Goal: Task Accomplishment & Management: Manage account settings

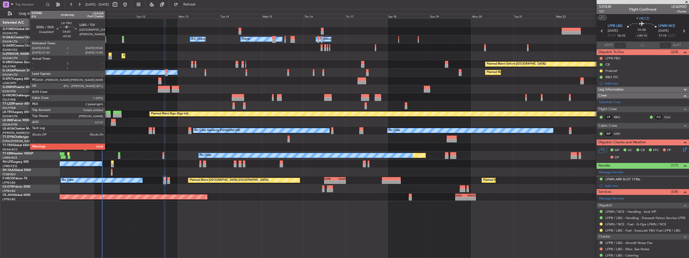
click at [107, 112] on div at bounding box center [107, 112] width 8 height 4
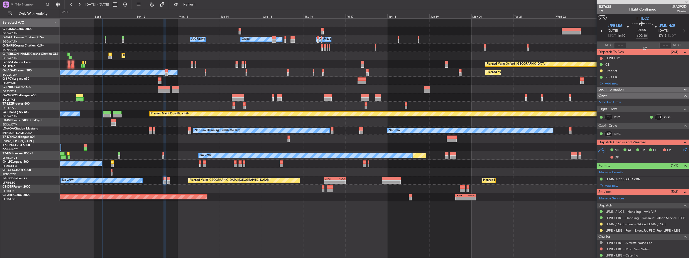
type input "-00:20"
type input "2"
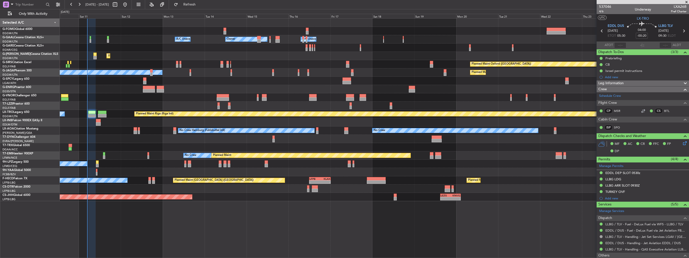
click at [143, 161] on div "No Crew Unplanned Maint Nice (Côte d'Azur Airport)" at bounding box center [374, 163] width 629 height 8
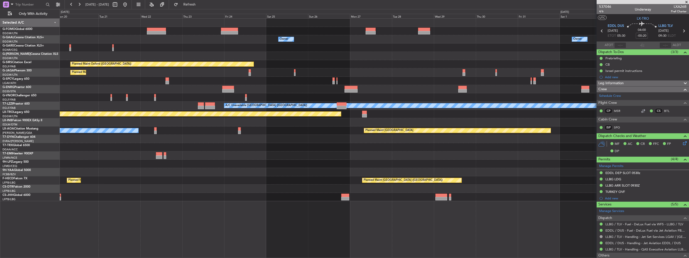
click at [98, 165] on div at bounding box center [374, 163] width 629 height 8
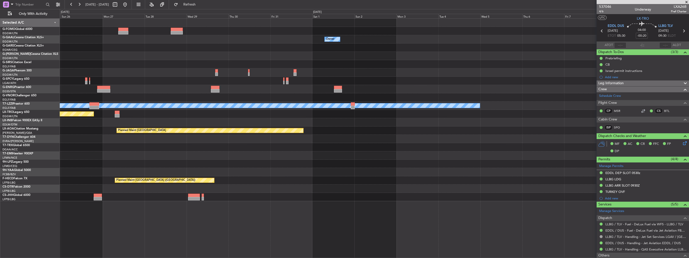
click at [86, 165] on div "Owner Owner Planned Maint Oxford (Kidlington) A/C Unavailable London (Luton) Pl…" at bounding box center [374, 110] width 629 height 182
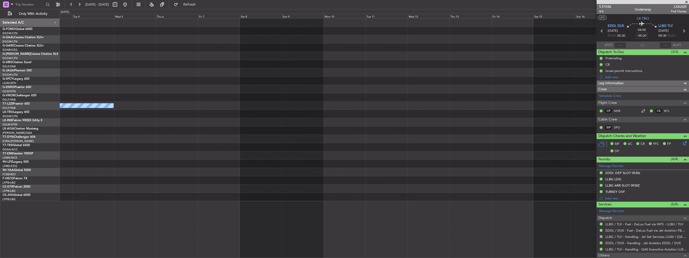
click at [3, 154] on div "Owner A/C Unavailable London (Luton) Planned Maint Monchengladbach Selected A/C…" at bounding box center [344, 133] width 689 height 249
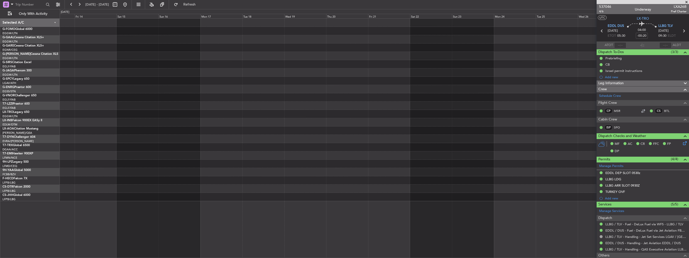
click at [0, 128] on html "10 Oct 2025 - 25 Oct 2025 Refresh Quick Links Only With Activity Selected A/C G…" at bounding box center [344, 129] width 689 height 258
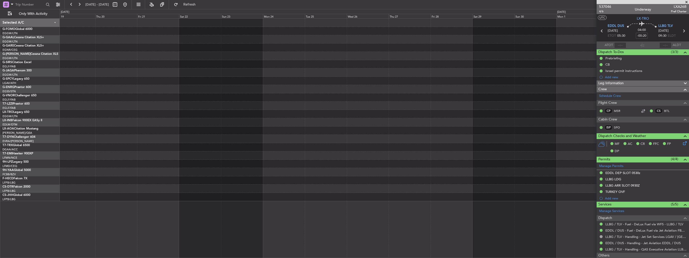
click at [102, 137] on div at bounding box center [374, 110] width 629 height 182
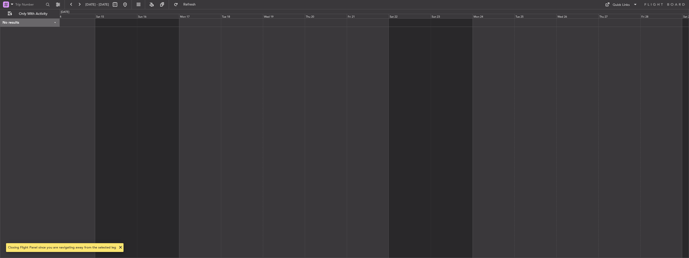
click at [498, 111] on div at bounding box center [374, 137] width 629 height 239
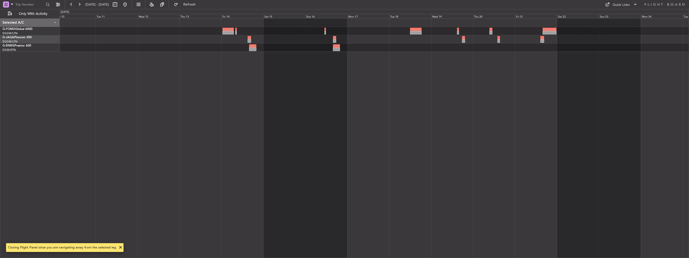
click at [427, 138] on div at bounding box center [374, 137] width 629 height 239
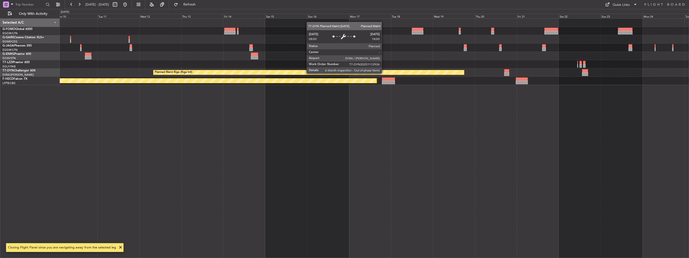
click at [384, 73] on div "Planned Maint Riga (Riga Intl)" at bounding box center [308, 72] width 311 height 5
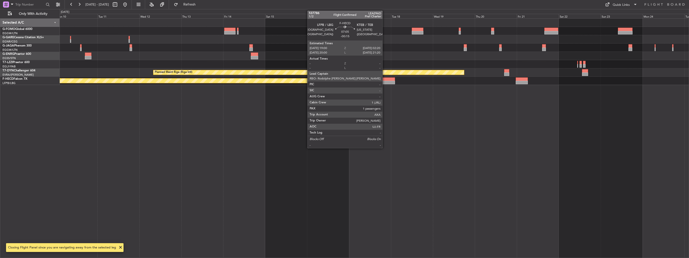
click at [385, 78] on div at bounding box center [388, 79] width 13 height 4
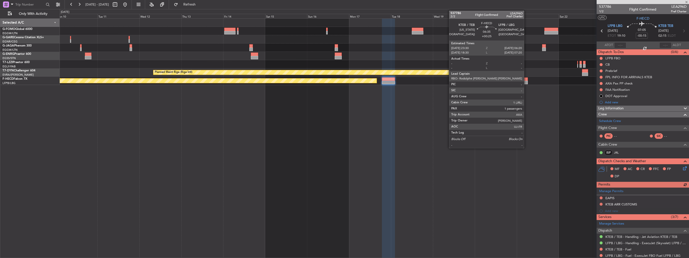
click at [526, 82] on div at bounding box center [522, 83] width 12 height 4
type input "+00:25"
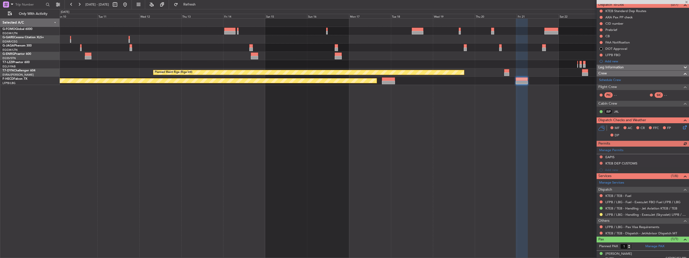
scroll to position [50, 0]
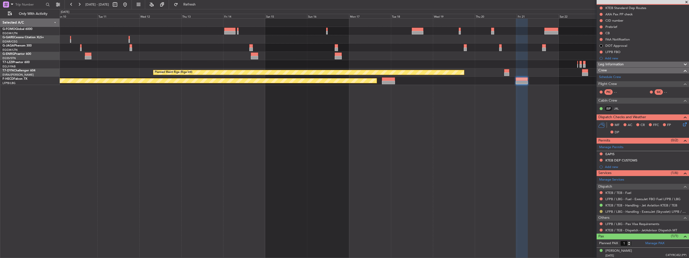
click at [602, 211] on button at bounding box center [601, 211] width 3 height 3
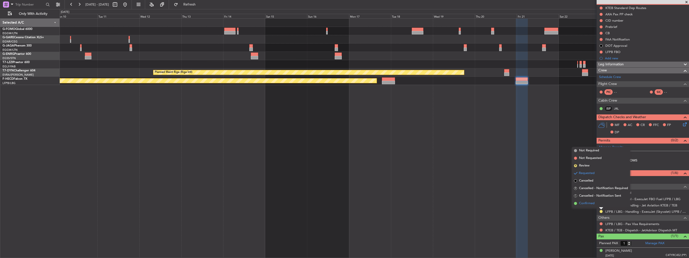
click at [592, 202] on span "Confirmed" at bounding box center [587, 203] width 16 height 5
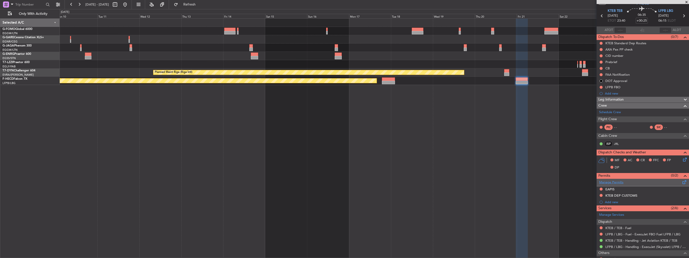
scroll to position [0, 0]
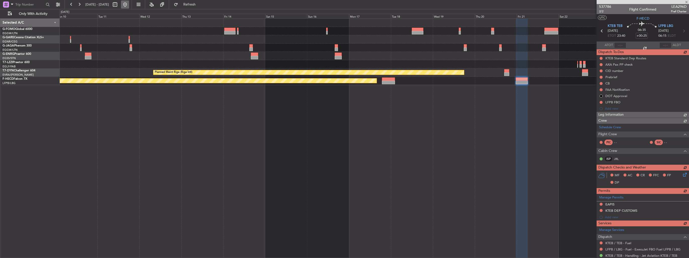
click at [129, 6] on button at bounding box center [125, 5] width 8 height 8
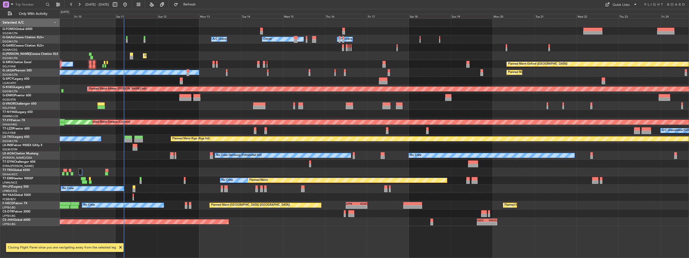
click at [110, 139] on div "Owner Owner A/C Unavailable A/C Unavailable Unplanned Maint London (Luton) Plan…" at bounding box center [374, 137] width 629 height 239
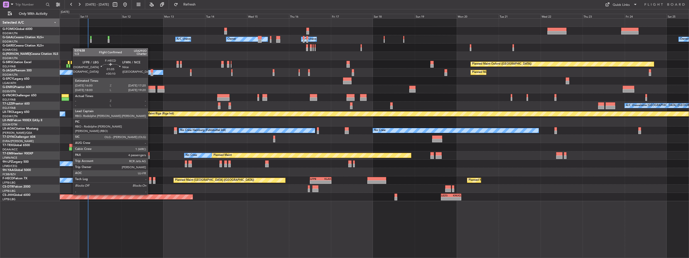
click at [150, 180] on div at bounding box center [150, 182] width 3 height 4
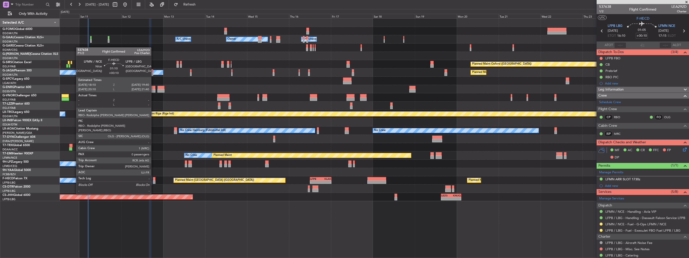
click at [153, 180] on div at bounding box center [154, 179] width 3 height 4
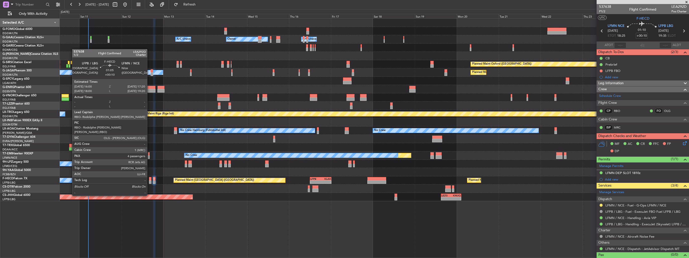
click at [149, 181] on div at bounding box center [150, 182] width 3 height 4
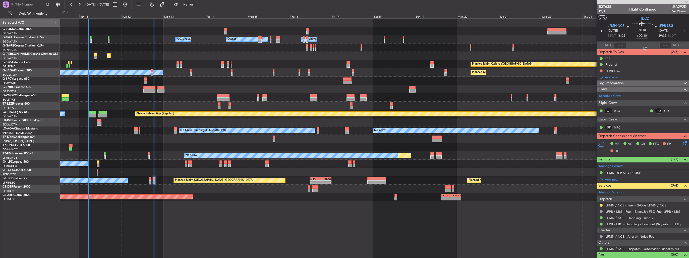
type input "4"
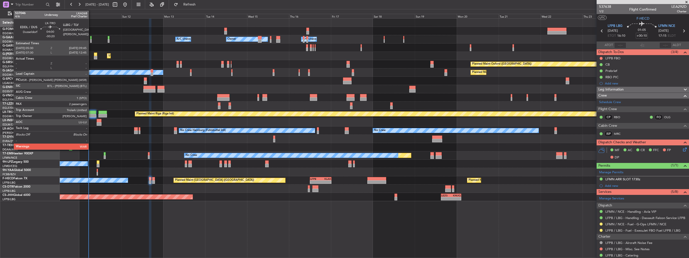
click at [91, 113] on div at bounding box center [93, 112] width 8 height 4
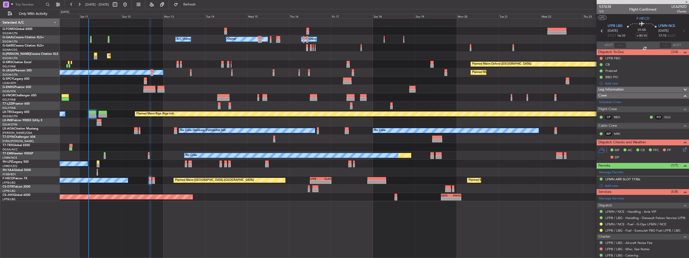
type input "-00:20"
type input "2"
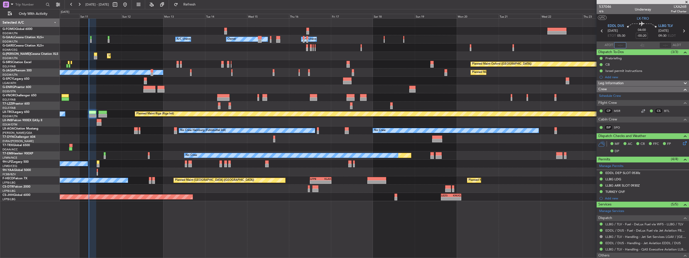
click at [618, 46] on input "text" at bounding box center [620, 45] width 12 height 6
type input "05:17"
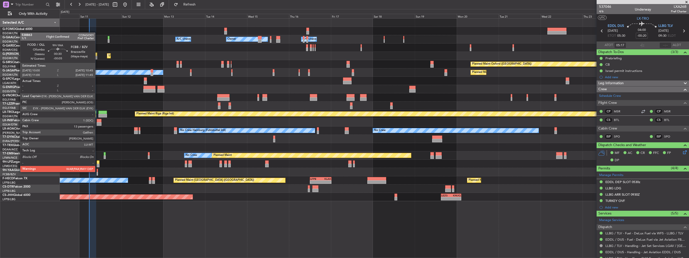
click at [97, 171] on div at bounding box center [98, 170] width 2 height 4
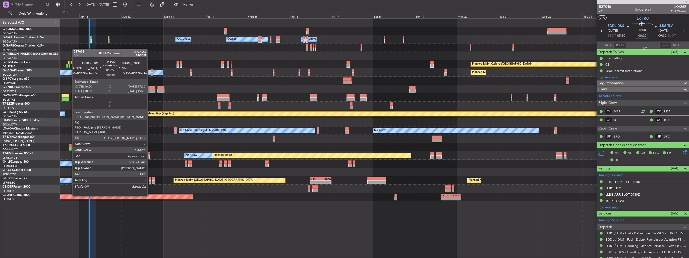
type input "-00:05"
type input "13"
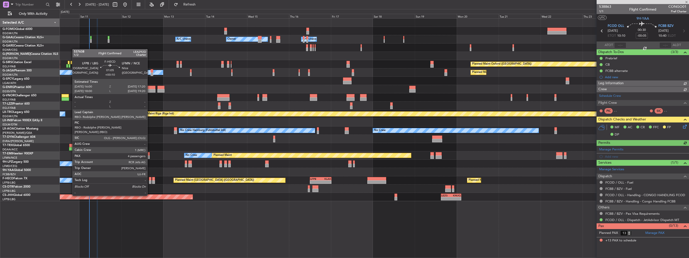
click at [150, 181] on div at bounding box center [150, 182] width 3 height 4
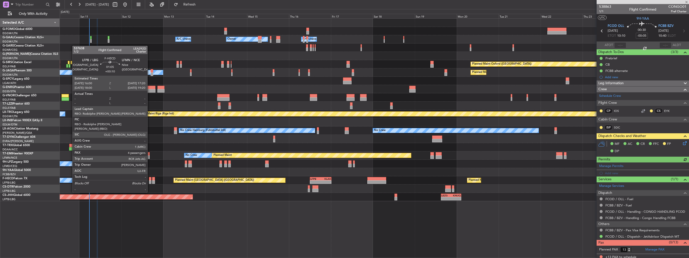
type input "+00:10"
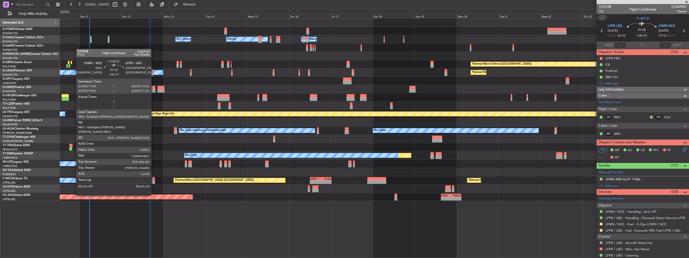
click at [153, 181] on div at bounding box center [153, 182] width 3 height 4
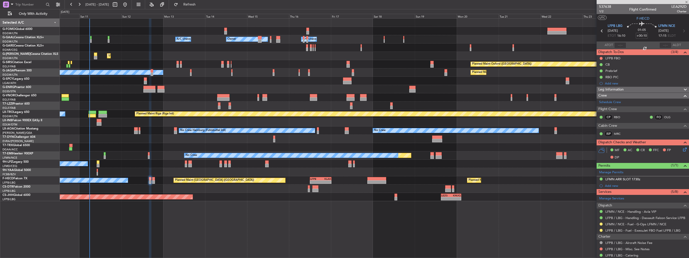
type input "0"
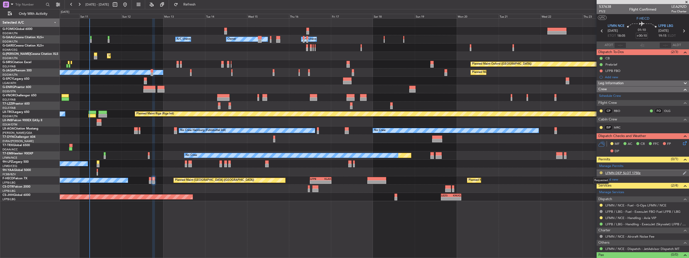
click at [601, 172] on button at bounding box center [601, 172] width 3 height 3
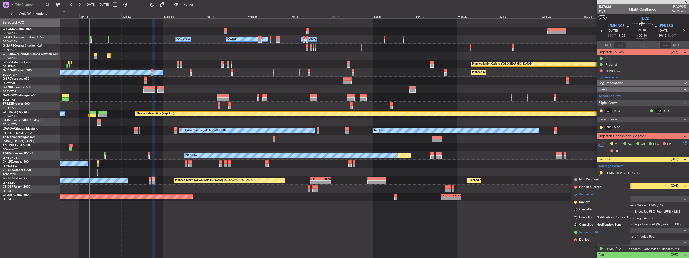
click at [582, 233] on span "Received OK" at bounding box center [588, 231] width 19 height 5
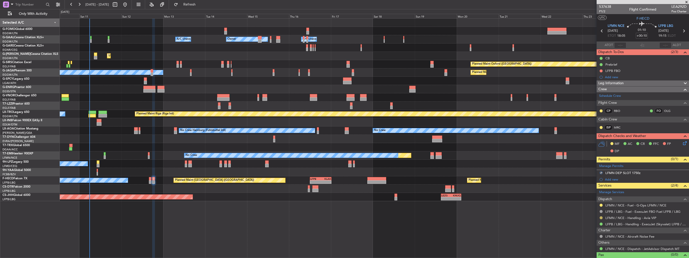
click at [601, 216] on button at bounding box center [601, 217] width 3 height 3
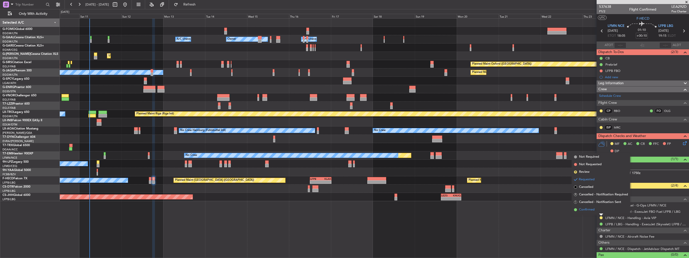
click at [584, 209] on span "Confirmed" at bounding box center [587, 209] width 16 height 5
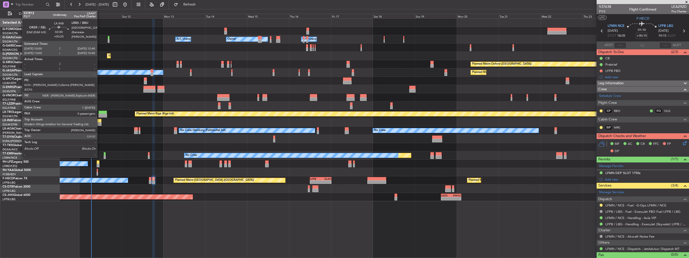
click at [99, 121] on div at bounding box center [99, 121] width 5 height 4
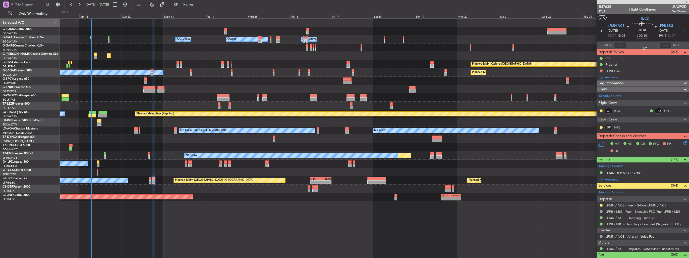
type input "+00:25"
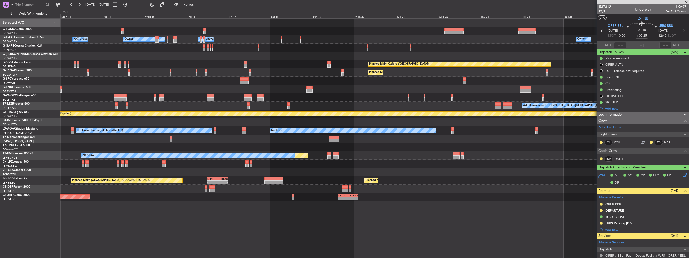
click at [360, 152] on div "Planned Maint No Crew" at bounding box center [374, 155] width 629 height 8
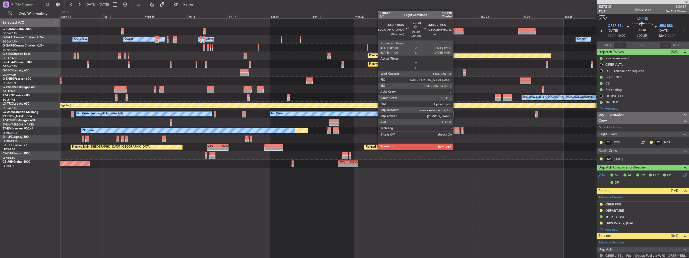
click at [455, 130] on div at bounding box center [456, 132] width 6 height 4
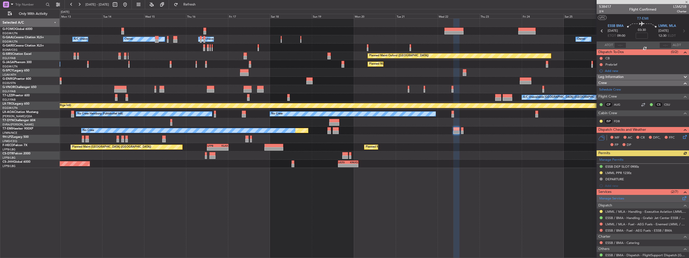
scroll to position [31, 0]
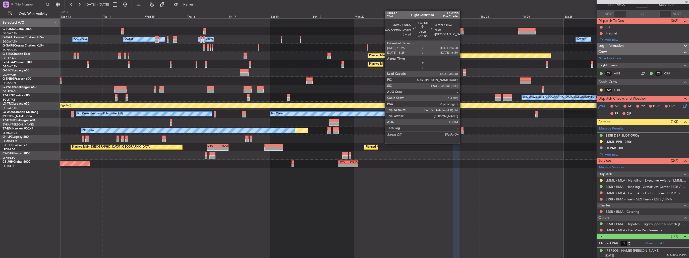
click at [462, 132] on div at bounding box center [462, 132] width 3 height 4
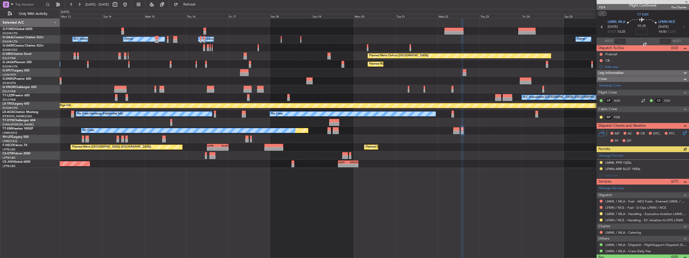
scroll to position [0, 0]
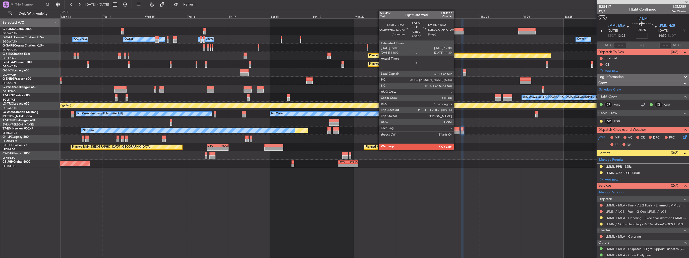
click at [456, 132] on div at bounding box center [456, 132] width 6 height 4
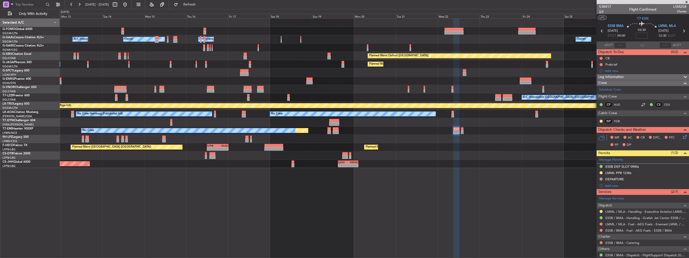
click at [601, 12] on span "2/4" at bounding box center [605, 11] width 12 height 4
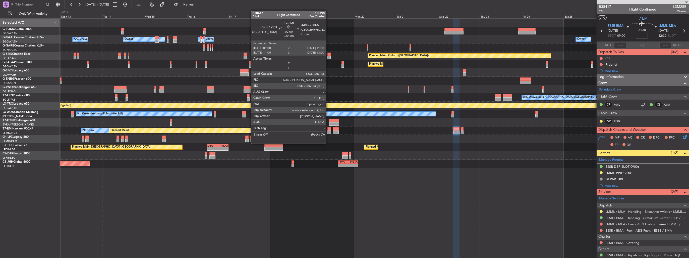
click at [328, 133] on div at bounding box center [329, 132] width 4 height 4
click at [330, 133] on div at bounding box center [329, 132] width 4 height 4
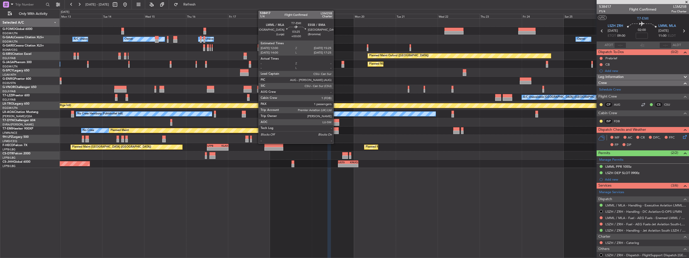
click at [336, 130] on div at bounding box center [336, 132] width 6 height 4
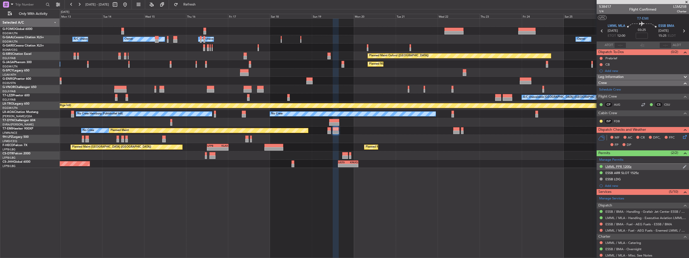
click at [683, 166] on img at bounding box center [685, 166] width 4 height 5
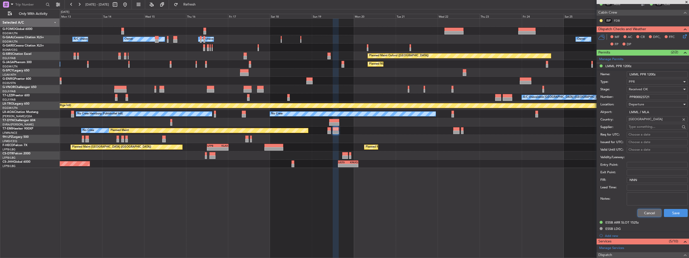
click at [645, 212] on button "Cancel" at bounding box center [650, 213] width 24 height 8
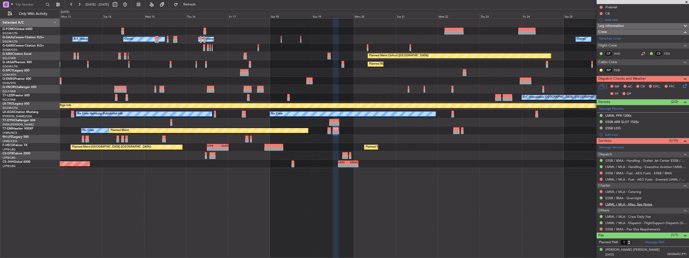
scroll to position [50, 0]
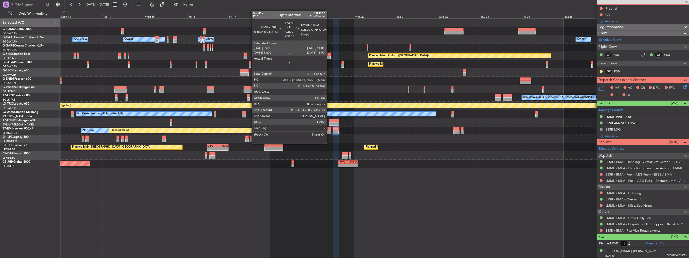
click at [329, 130] on div at bounding box center [329, 132] width 4 height 4
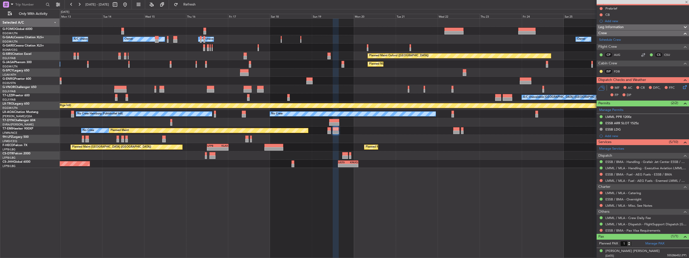
type input "0"
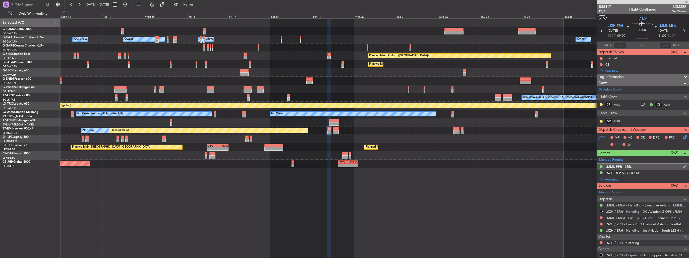
click at [683, 165] on img at bounding box center [685, 166] width 4 height 5
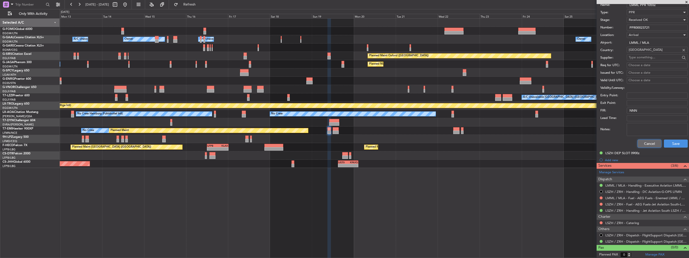
click at [639, 142] on button "Cancel" at bounding box center [650, 143] width 24 height 8
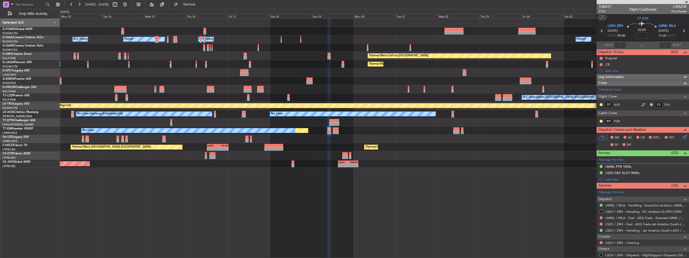
click at [269, 127] on div "Owner Owner Owner A/C Unavailable A/C Unavailable Planned Maint Oxford (Kidling…" at bounding box center [374, 93] width 629 height 149
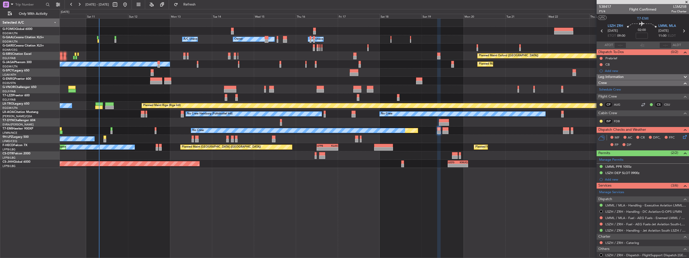
click at [227, 123] on div "Owner Owner Owner A/C Unavailable A/C Unavailable Planned Maint Oxford (Kidling…" at bounding box center [374, 93] width 629 height 149
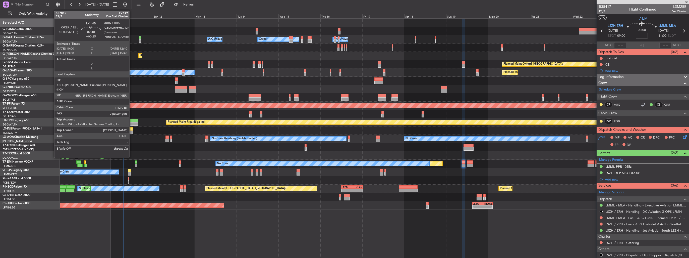
click at [132, 129] on div at bounding box center [130, 129] width 5 height 4
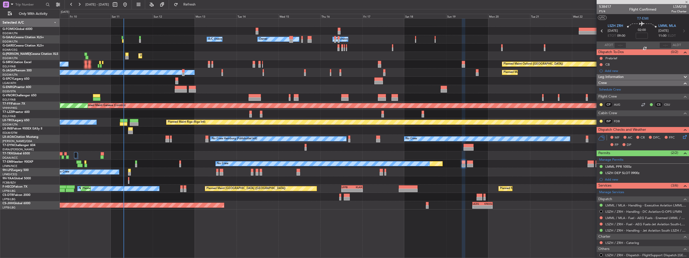
type input "+00:25"
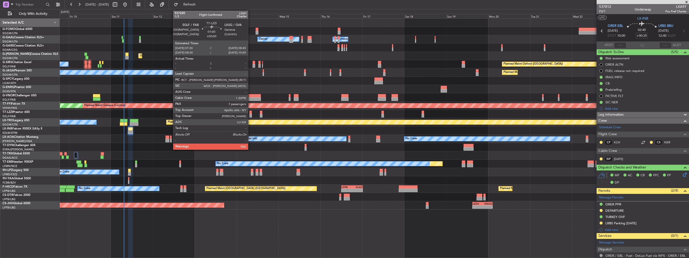
click at [250, 115] on div at bounding box center [250, 116] width 2 height 4
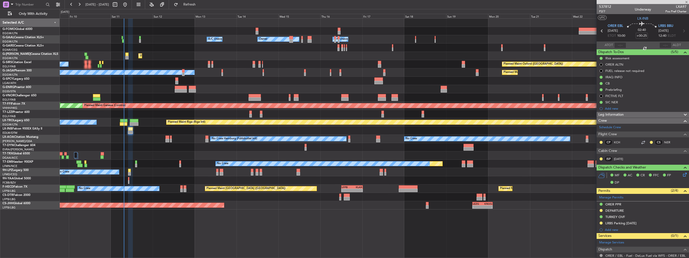
type input "7"
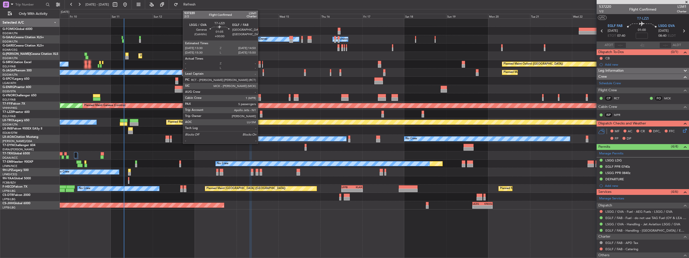
click at [260, 112] on div at bounding box center [261, 112] width 3 height 4
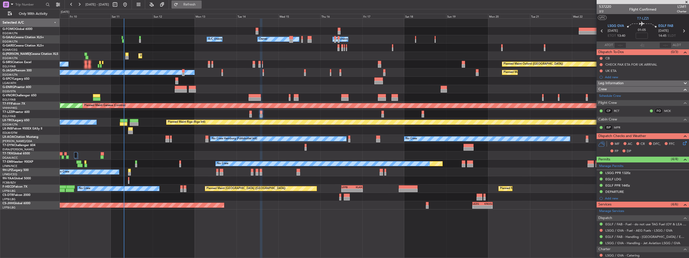
click at [197, 3] on span "Refresh" at bounding box center [189, 5] width 21 height 4
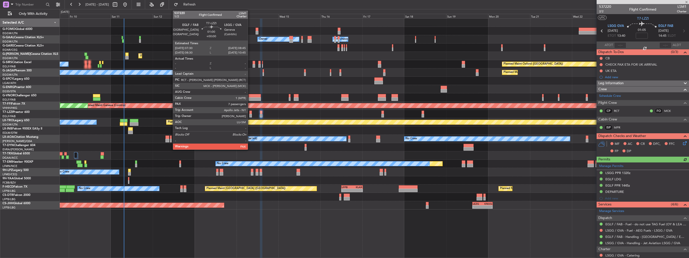
click at [250, 112] on div at bounding box center [250, 112] width 2 height 4
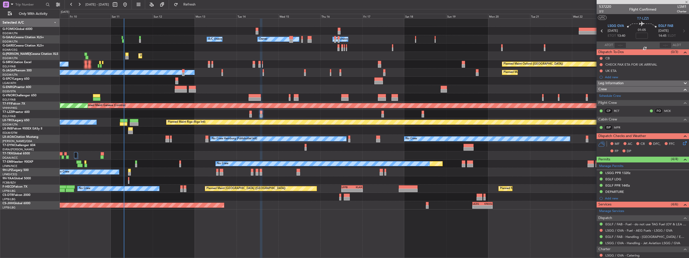
type input "7"
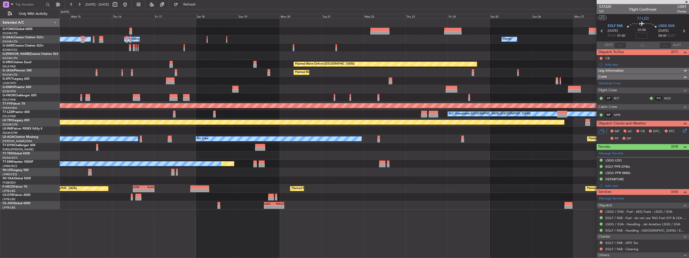
click at [228, 132] on div "Owner Owner A/C Unavailable Owner A/C Unavailable Owner Unplanned Maint [GEOGRA…" at bounding box center [374, 114] width 629 height 191
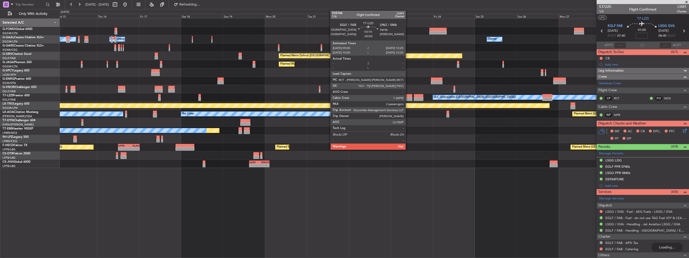
click at [408, 94] on div at bounding box center [409, 96] width 6 height 4
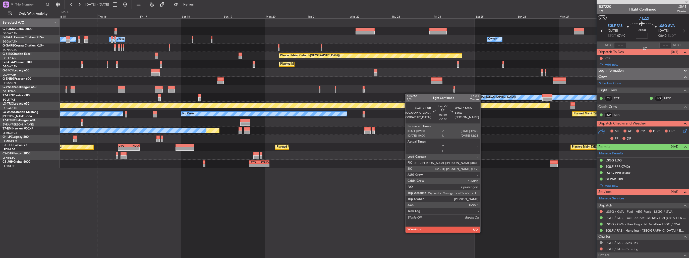
type input "-00:05"
type input "2"
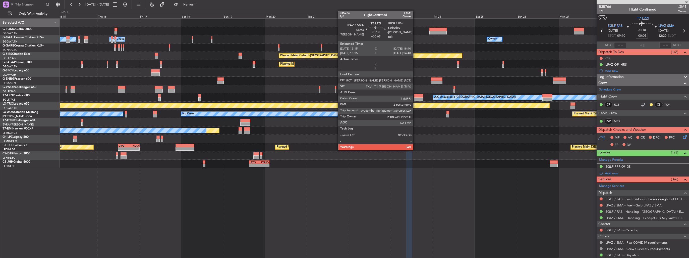
click at [415, 97] on div at bounding box center [419, 96] width 10 height 4
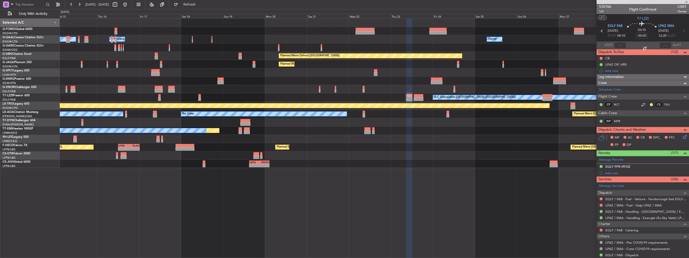
type input "+00:05"
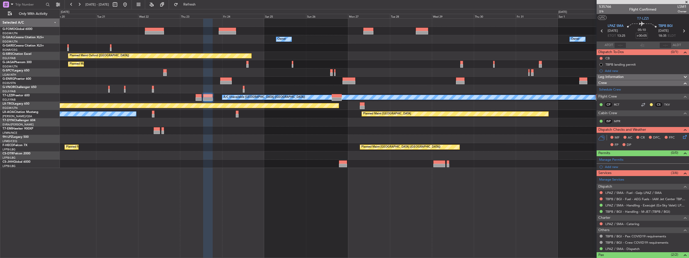
click at [324, 145] on div "Owner Owner A/C Unavailable Owner Planned Maint [GEOGRAPHIC_DATA] ([GEOGRAPHIC_…" at bounding box center [374, 93] width 629 height 149
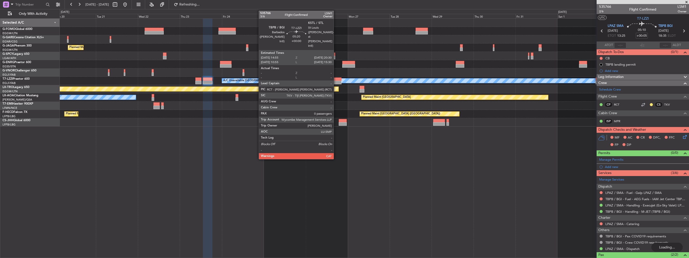
click at [336, 81] on div at bounding box center [336, 83] width 10 height 4
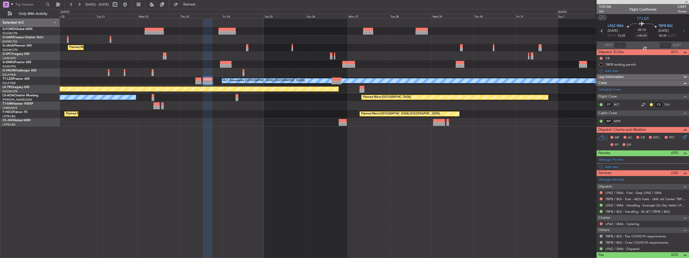
type input "0"
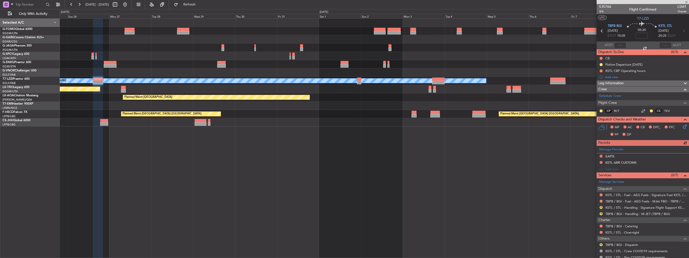
click at [247, 114] on div "Planned Maint [GEOGRAPHIC_DATA] ([GEOGRAPHIC_DATA]) Planned Maint [GEOGRAPHIC_D…" at bounding box center [374, 114] width 629 height 8
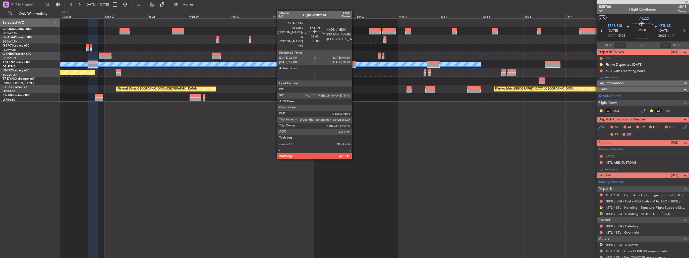
click at [354, 65] on div at bounding box center [354, 66] width 4 height 4
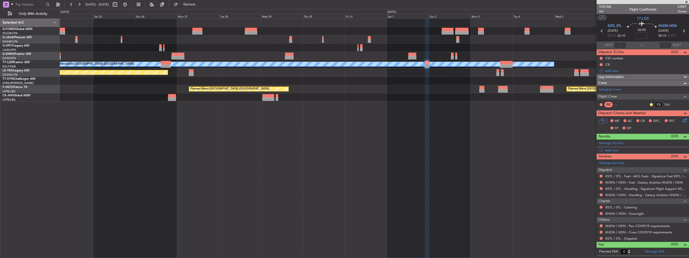
click at [317, 136] on div "Planned Maint [GEOGRAPHIC_DATA] ([GEOGRAPHIC_DATA]) A/C Unavailable [GEOGRAPHIC…" at bounding box center [374, 137] width 629 height 239
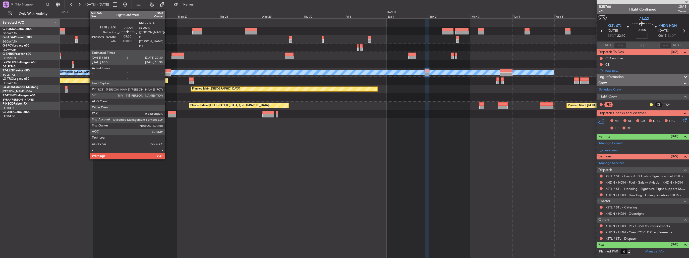
click at [167, 72] on div at bounding box center [166, 71] width 10 height 4
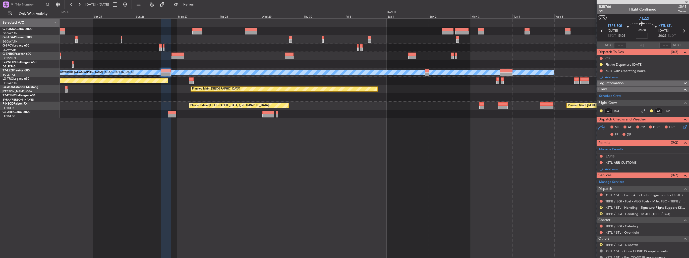
click at [628, 206] on link "KSTL / STL - Handling - Signature Flight Support KSTL / STL" at bounding box center [645, 207] width 81 height 4
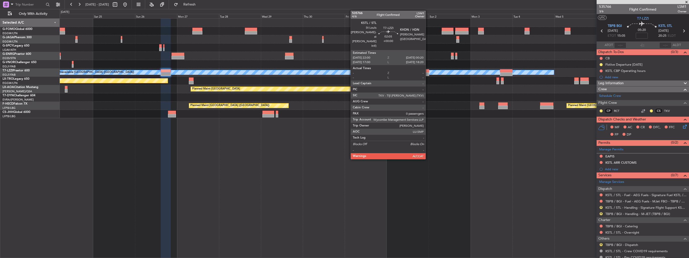
click at [428, 73] on div at bounding box center [427, 74] width 4 height 4
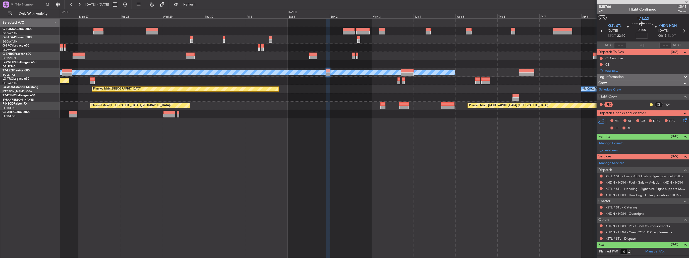
click at [428, 83] on div "A/C Unavailable [GEOGRAPHIC_DATA] ([GEOGRAPHIC_DATA]) Planned Maint [GEOGRAPHIC…" at bounding box center [374, 68] width 629 height 99
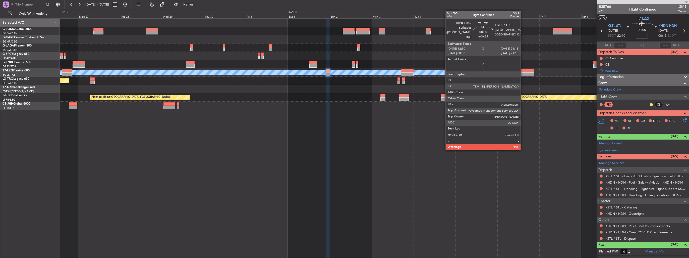
click at [523, 71] on div at bounding box center [526, 71] width 15 height 4
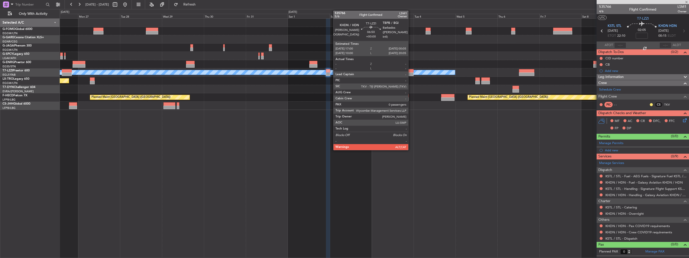
type input "+00:35"
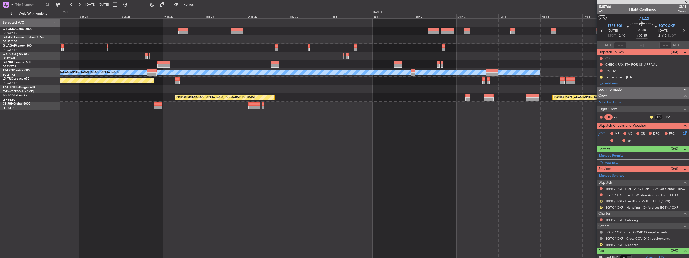
click at [370, 83] on div "Planned Maint Riga (Riga Intl)" at bounding box center [374, 81] width 629 height 8
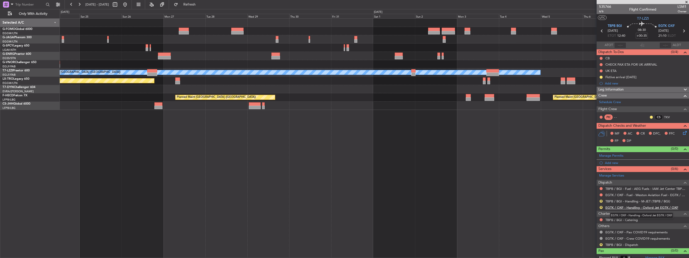
click at [630, 207] on link "EGTK / OXF - Handling - Oxford Jet EGTK / OXF" at bounding box center [641, 207] width 73 height 4
click at [637, 202] on link "TBPB / BGI - Handling - M-JET (TBPB / BGI)" at bounding box center [637, 201] width 65 height 4
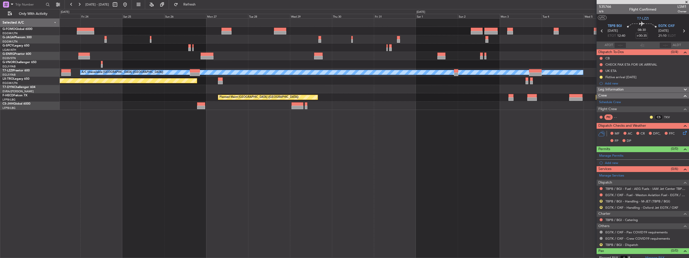
click at [346, 111] on div "Planned Maint [GEOGRAPHIC_DATA] ([GEOGRAPHIC_DATA]) A/C Unavailable [GEOGRAPHIC…" at bounding box center [374, 137] width 629 height 239
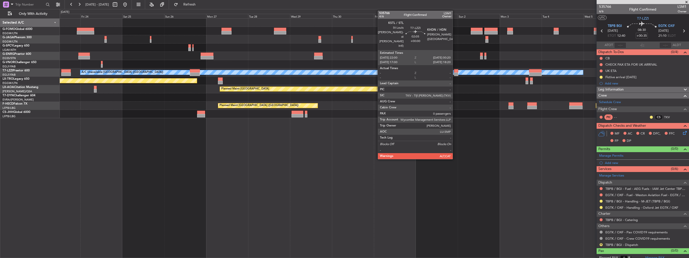
click at [455, 72] on div at bounding box center [456, 71] width 4 height 4
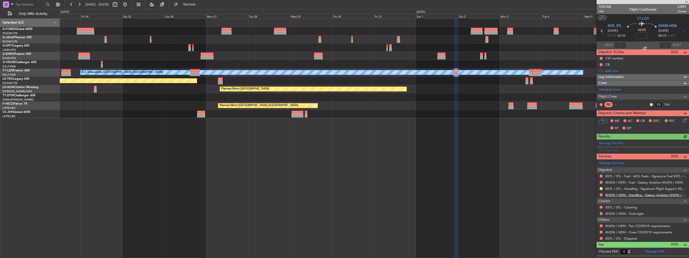
click at [622, 193] on link "KHDN / HDN - Handling - Galaxy Aviation KHDN / HDN" at bounding box center [645, 195] width 81 height 4
click at [195, 5] on span "Refresh" at bounding box center [189, 5] width 21 height 4
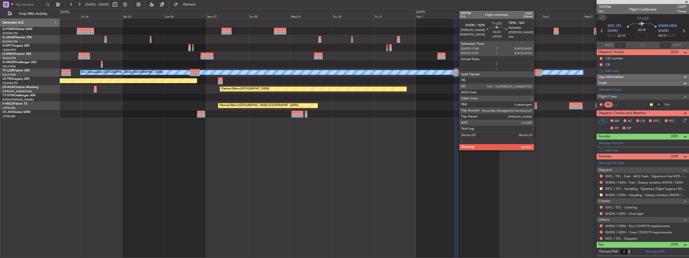
click at [536, 74] on div at bounding box center [535, 74] width 13 height 4
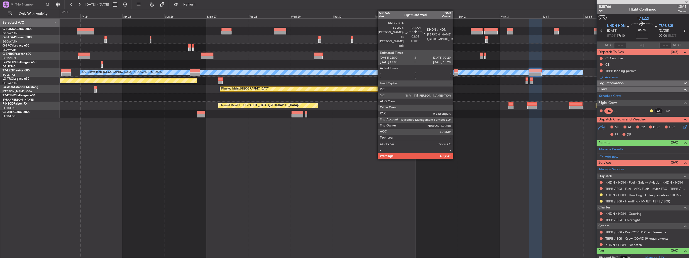
click at [455, 73] on div at bounding box center [456, 74] width 4 height 4
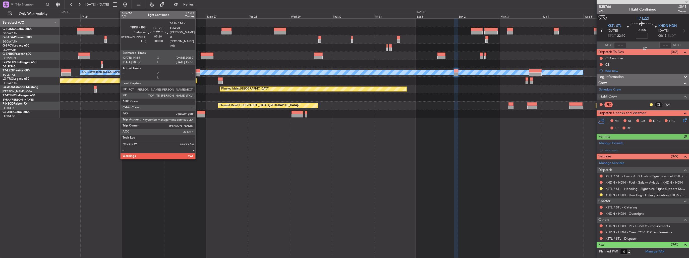
click at [198, 70] on div at bounding box center [195, 71] width 10 height 4
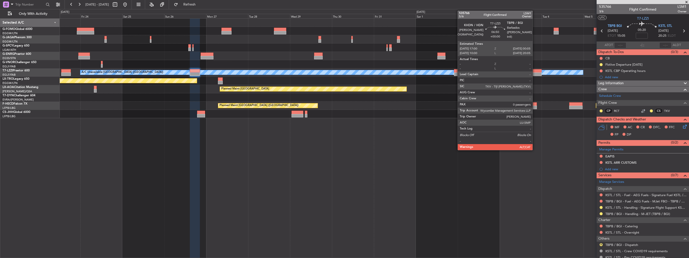
click at [535, 73] on div at bounding box center [535, 74] width 13 height 4
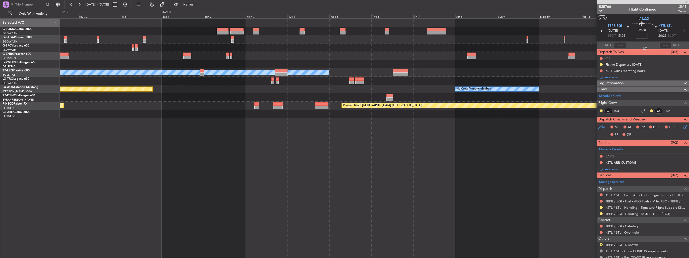
click at [245, 98] on div "A/C Unavailable [GEOGRAPHIC_DATA] ([GEOGRAPHIC_DATA]) Planned Maint [GEOGRAPHIC…" at bounding box center [374, 68] width 629 height 99
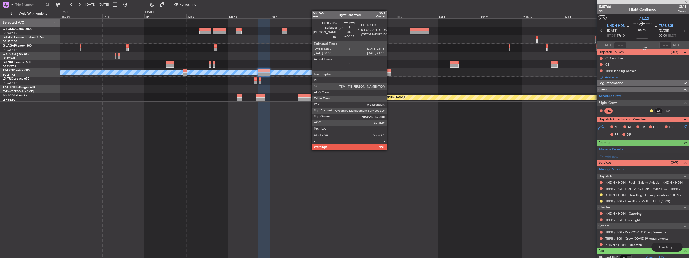
click at [389, 73] on div at bounding box center [383, 74] width 15 height 4
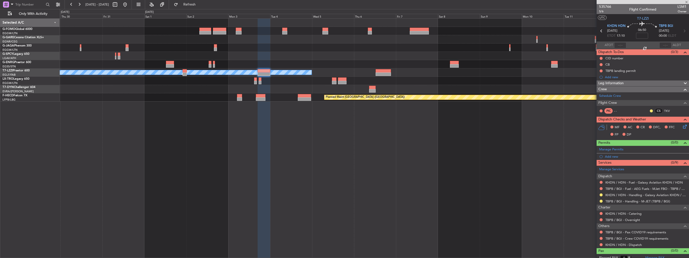
type input "+00:35"
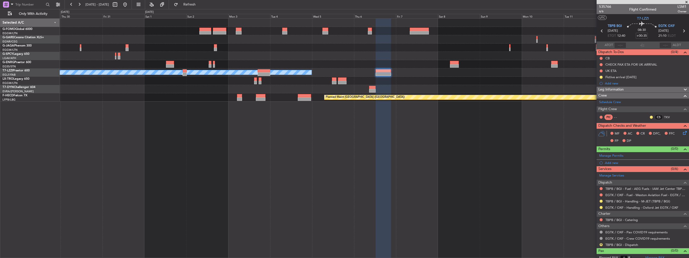
click at [613, 161] on div "Add new" at bounding box center [646, 162] width 82 height 4
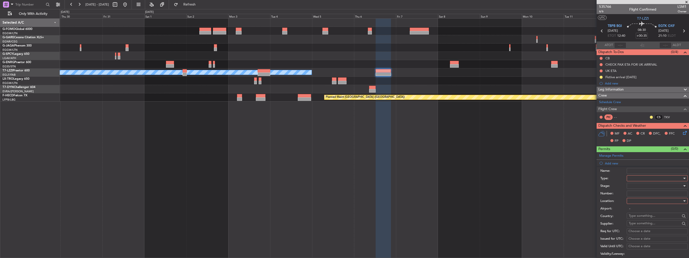
click at [638, 179] on div at bounding box center [655, 178] width 53 height 8
click at [648, 205] on span "PPR" at bounding box center [655, 203] width 53 height 8
click at [650, 199] on div at bounding box center [655, 201] width 53 height 8
click at [651, 226] on span "Arrival" at bounding box center [655, 226] width 53 height 8
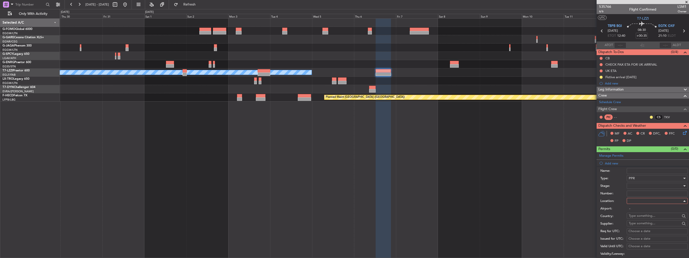
type input "EGTK / OXF"
click at [648, 186] on div at bounding box center [655, 186] width 53 height 8
click at [651, 216] on span "Requested" at bounding box center [655, 218] width 53 height 8
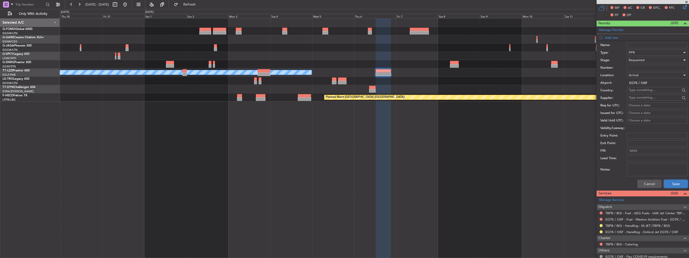
click at [670, 181] on button "Save" at bounding box center [676, 184] width 24 height 8
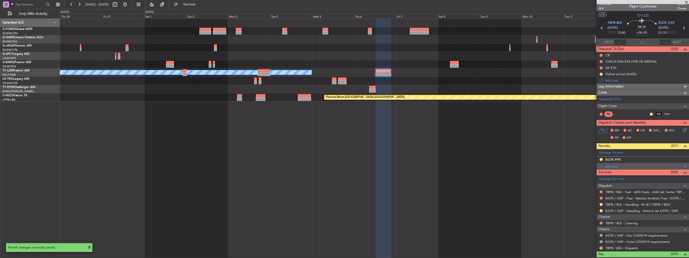
scroll to position [0, 0]
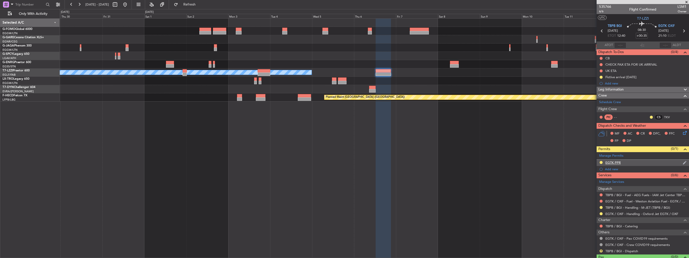
click at [683, 162] on img at bounding box center [685, 162] width 4 height 5
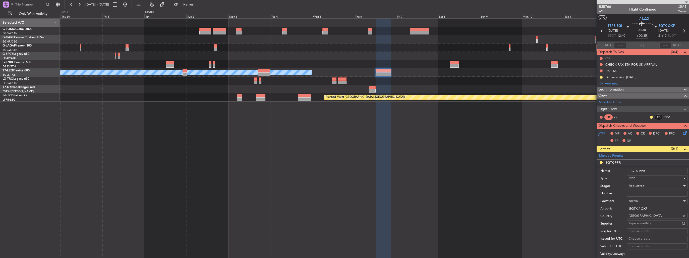
click at [663, 171] on input "EGTK PPR" at bounding box center [657, 171] width 61 height 6
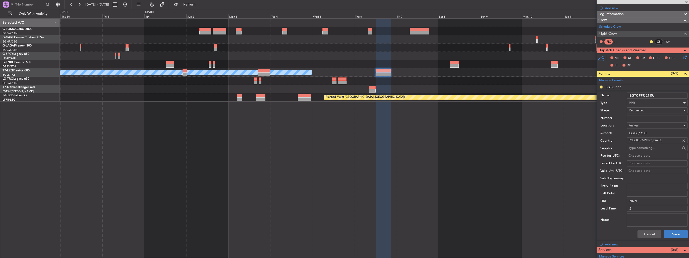
type input "EGTK PPR 2115z"
click at [671, 231] on button "Save" at bounding box center [676, 234] width 24 height 8
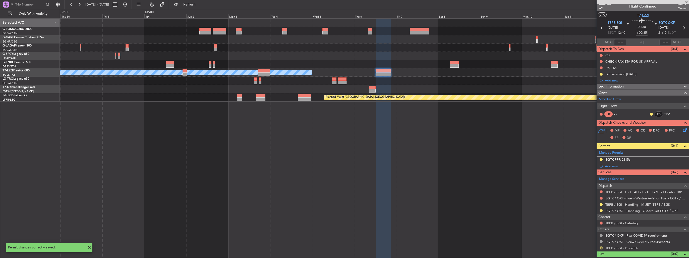
scroll to position [0, 0]
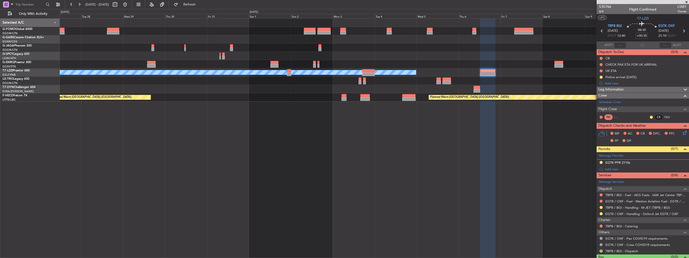
click at [303, 132] on div "A/C Unavailable [GEOGRAPHIC_DATA] ([GEOGRAPHIC_DATA]) Planned Maint [GEOGRAPHIC…" at bounding box center [374, 137] width 629 height 239
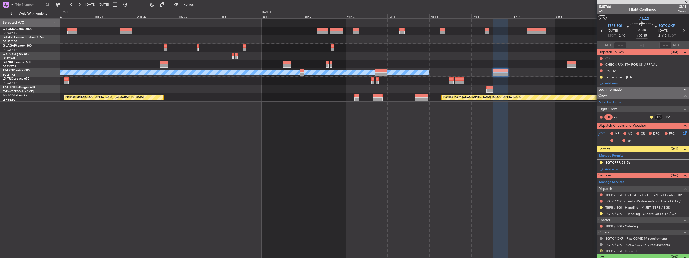
click at [339, 118] on div "A/C Unavailable [GEOGRAPHIC_DATA] ([GEOGRAPHIC_DATA]) Planned Maint [GEOGRAPHIC…" at bounding box center [374, 137] width 629 height 239
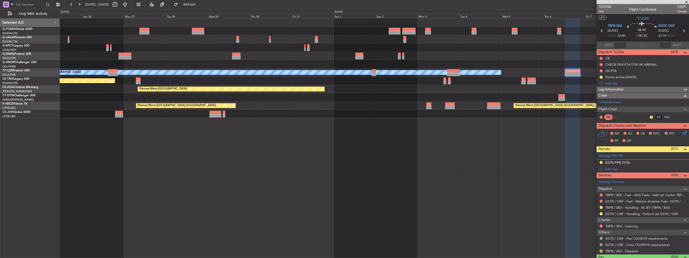
click at [255, 103] on div "A/C Unavailable [GEOGRAPHIC_DATA] ([GEOGRAPHIC_DATA]) Planned Maint [GEOGRAPHIC…" at bounding box center [374, 68] width 629 height 99
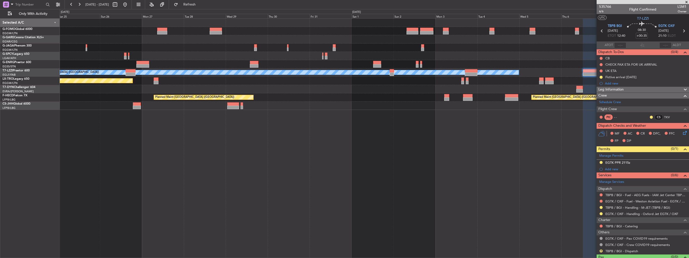
click at [339, 149] on div "A/C Unavailable [GEOGRAPHIC_DATA] ([GEOGRAPHIC_DATA]) Planned Maint [GEOGRAPHIC…" at bounding box center [374, 137] width 629 height 239
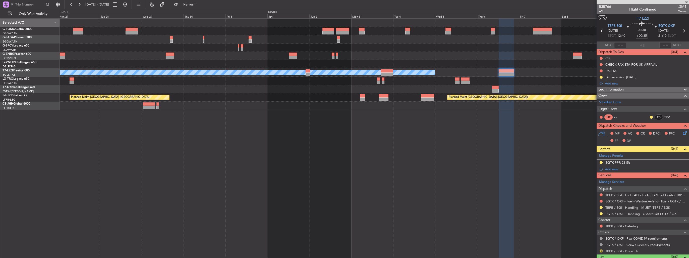
click at [300, 130] on div "A/C Unavailable [GEOGRAPHIC_DATA] ([GEOGRAPHIC_DATA]) Planned Maint [GEOGRAPHIC…" at bounding box center [374, 137] width 629 height 239
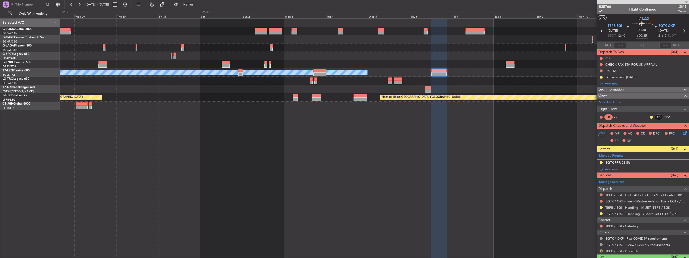
click at [463, 106] on div at bounding box center [374, 105] width 629 height 8
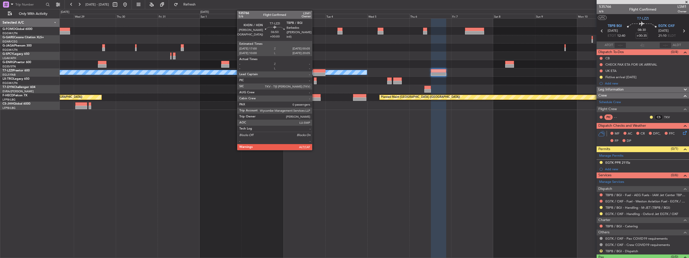
click at [314, 72] on div at bounding box center [319, 71] width 13 height 4
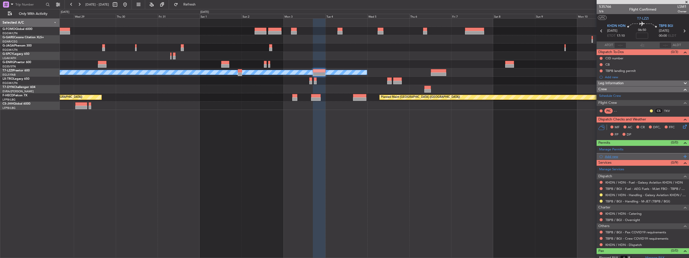
click at [606, 156] on div "Add new" at bounding box center [643, 156] width 77 height 4
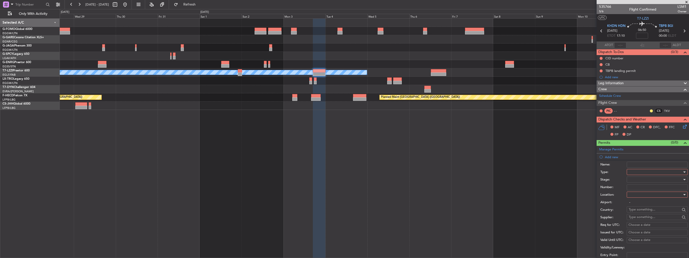
click at [637, 170] on div at bounding box center [655, 172] width 53 height 8
click at [647, 220] on span "CID" at bounding box center [655, 219] width 53 height 8
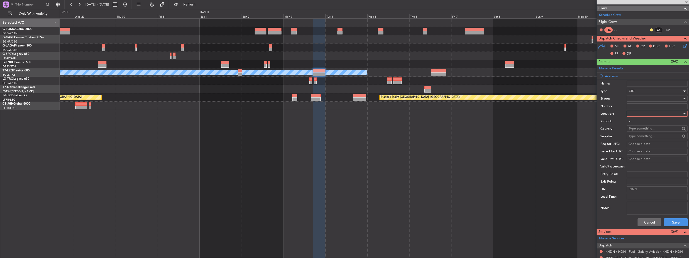
scroll to position [126, 0]
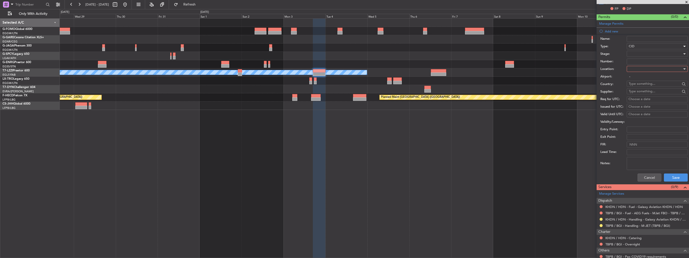
click at [642, 67] on div at bounding box center [655, 69] width 53 height 8
click at [642, 79] on span "Departure" at bounding box center [655, 79] width 53 height 8
type input "KHDN / HDN"
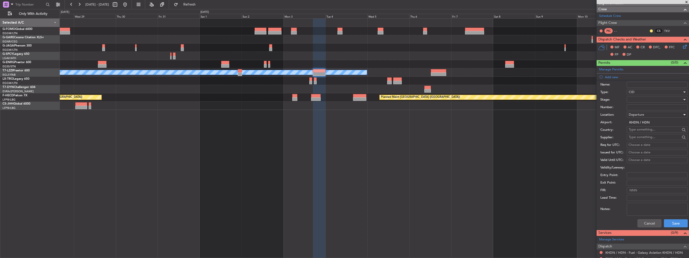
scroll to position [100, 0]
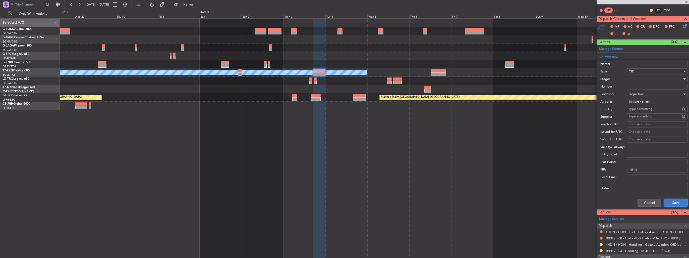
click at [672, 201] on button "Save" at bounding box center [676, 202] width 24 height 8
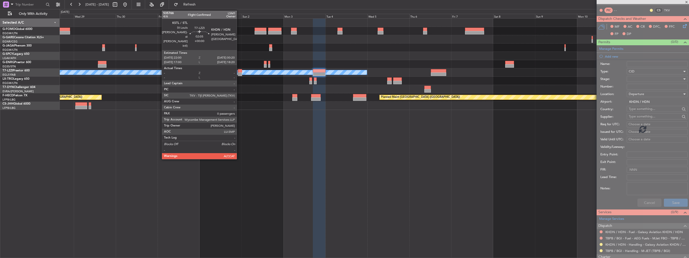
scroll to position [9, 0]
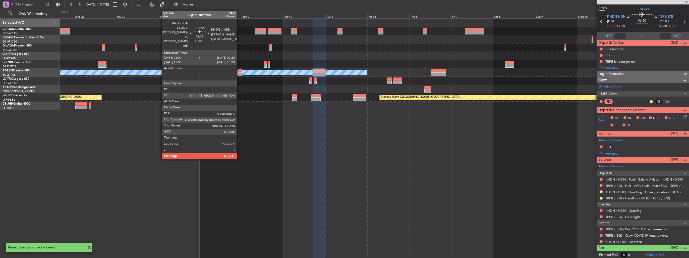
click at [239, 73] on div at bounding box center [240, 74] width 4 height 4
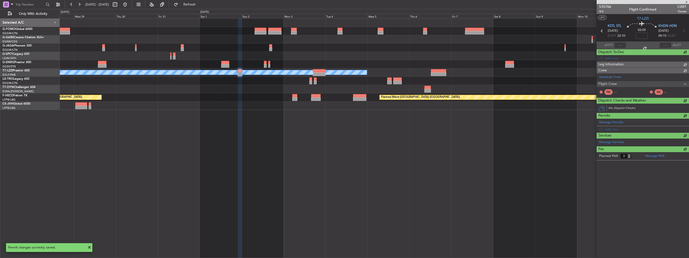
scroll to position [0, 0]
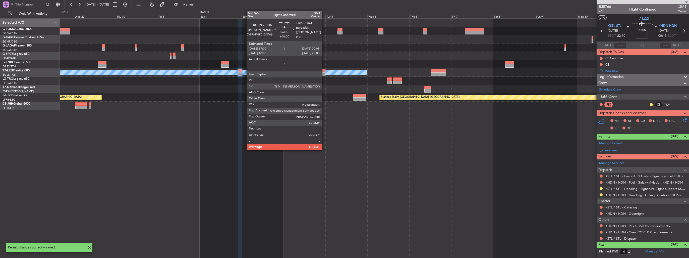
click at [324, 71] on div at bounding box center [319, 71] width 13 height 4
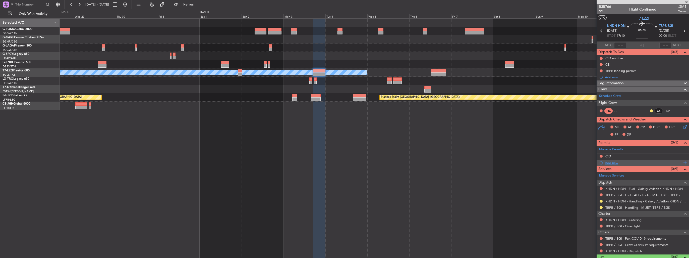
click at [608, 161] on div "Add new" at bounding box center [643, 162] width 77 height 4
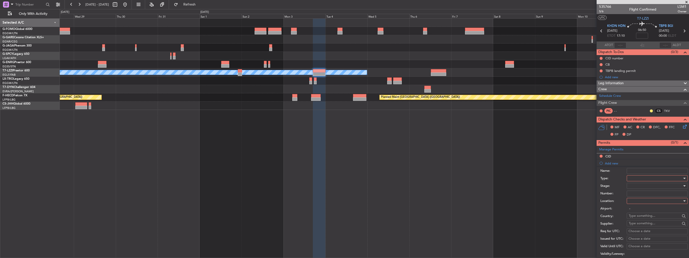
click at [637, 178] on div at bounding box center [655, 178] width 53 height 8
click at [651, 188] on span "EAPIS" at bounding box center [655, 188] width 53 height 8
click at [653, 201] on div at bounding box center [655, 201] width 53 height 8
click at [652, 207] on span "Departure" at bounding box center [655, 211] width 53 height 8
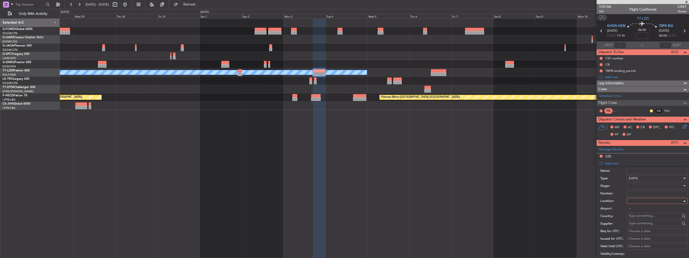
type input "KHDN / HDN"
click at [642, 192] on input "Number:" at bounding box center [657, 193] width 61 height 6
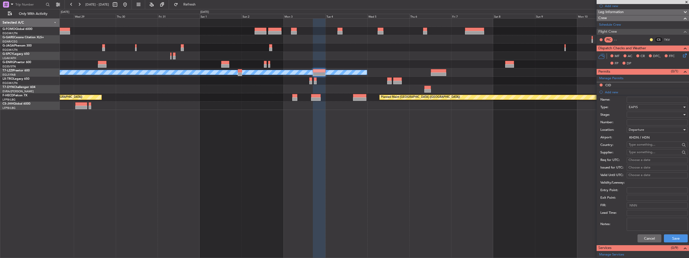
scroll to position [151, 0]
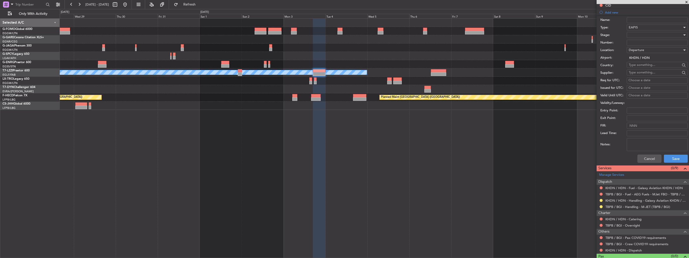
click at [548, 142] on div "A/C Unavailable [GEOGRAPHIC_DATA] ([GEOGRAPHIC_DATA]) Planned Maint [GEOGRAPHIC…" at bounding box center [374, 137] width 629 height 239
click at [526, 168] on div "A/C Unavailable [GEOGRAPHIC_DATA] ([GEOGRAPHIC_DATA]) Planned Maint [GEOGRAPHIC…" at bounding box center [374, 137] width 629 height 239
click at [670, 157] on button "Save" at bounding box center [676, 158] width 24 height 8
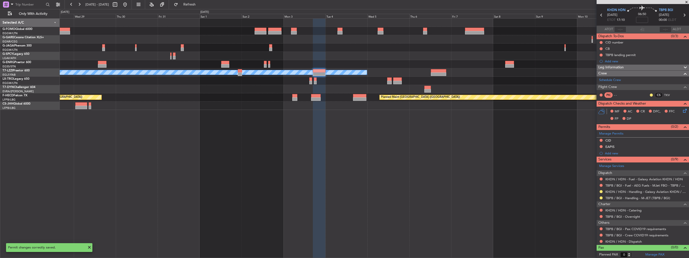
scroll to position [0, 0]
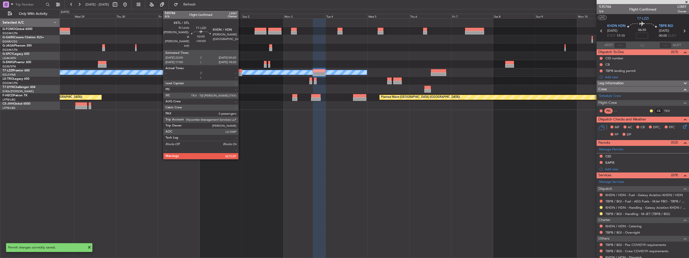
click at [241, 71] on div at bounding box center [240, 71] width 4 height 4
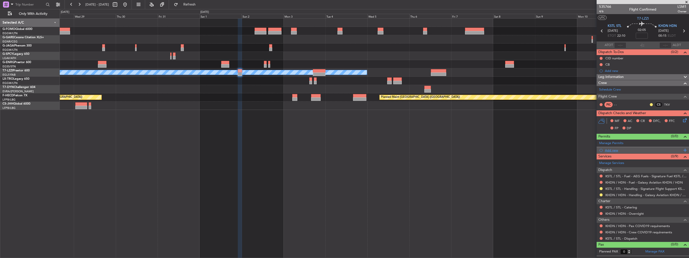
click at [609, 150] on div "Add new" at bounding box center [643, 150] width 77 height 4
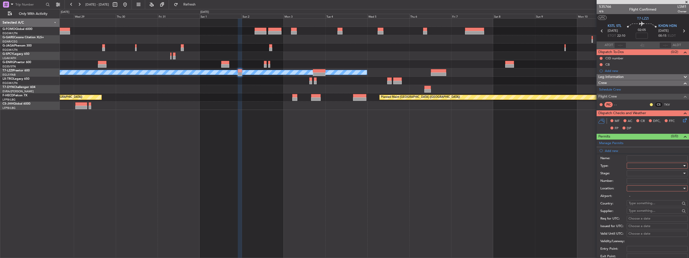
click at [641, 166] on div at bounding box center [655, 166] width 53 height 8
click at [650, 213] on span "CID" at bounding box center [655, 213] width 53 height 8
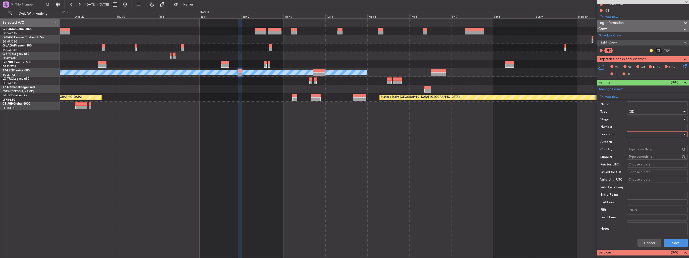
scroll to position [75, 0]
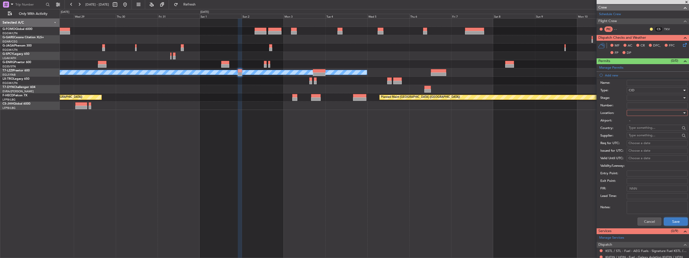
click at [671, 218] on button "Save" at bounding box center [676, 221] width 24 height 8
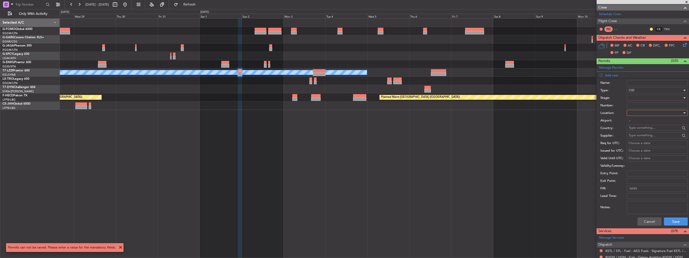
click at [637, 111] on div at bounding box center [655, 113] width 53 height 8
click at [640, 123] on span "Departure" at bounding box center [655, 123] width 53 height 8
type input "KSTL / STL"
click at [672, 223] on button "Save" at bounding box center [676, 221] width 24 height 8
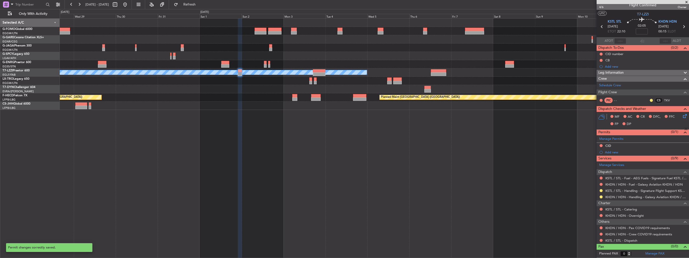
scroll to position [3, 0]
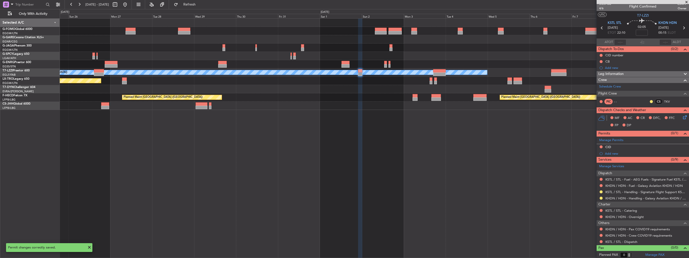
click at [260, 112] on div "A/C Unavailable [GEOGRAPHIC_DATA] ([GEOGRAPHIC_DATA]) Planned Maint [GEOGRAPHIC…" at bounding box center [374, 137] width 629 height 239
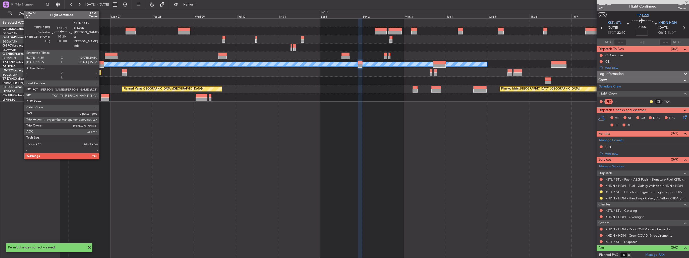
click at [101, 64] on div at bounding box center [99, 66] width 10 height 4
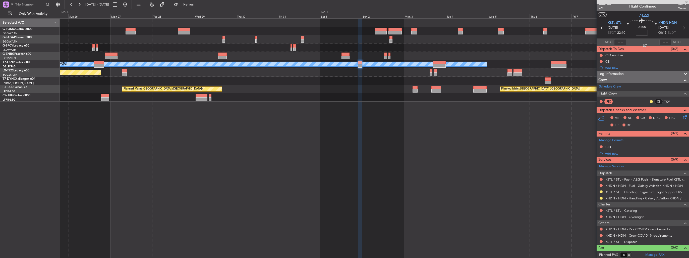
scroll to position [0, 0]
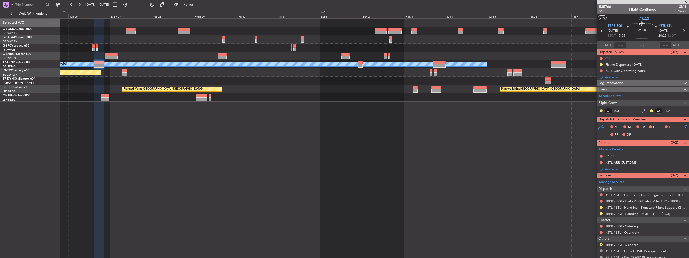
click at [132, 9] on fb-range-datepicker "[DATE] - [DATE]" at bounding box center [98, 4] width 67 height 9
click at [129, 7] on button at bounding box center [125, 5] width 8 height 8
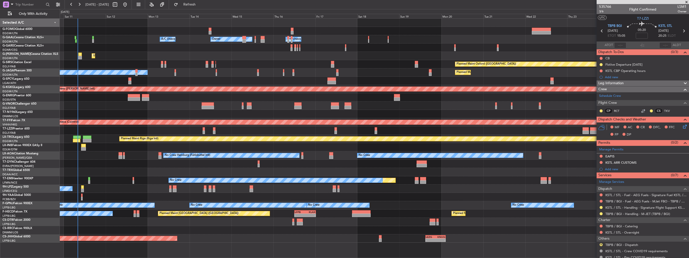
click at [167, 102] on div "Owner Owner A/C Unavailable A/C Unavailable Owner Unplanned Maint [GEOGRAPHIC_D…" at bounding box center [374, 131] width 629 height 224
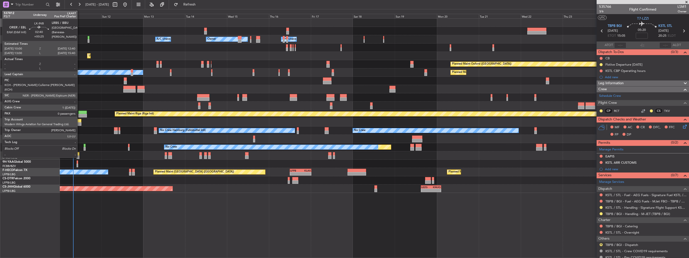
click at [80, 122] on div at bounding box center [79, 121] width 5 height 4
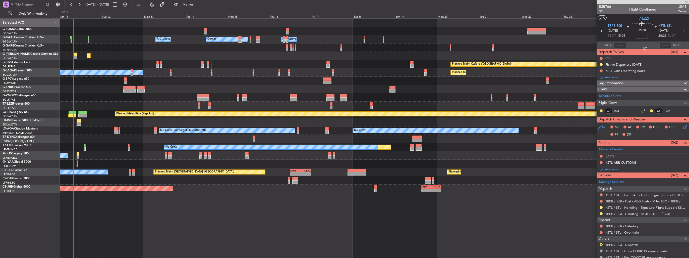
type input "+00:25"
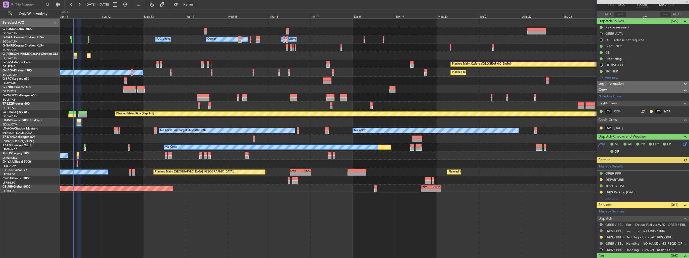
scroll to position [39, 0]
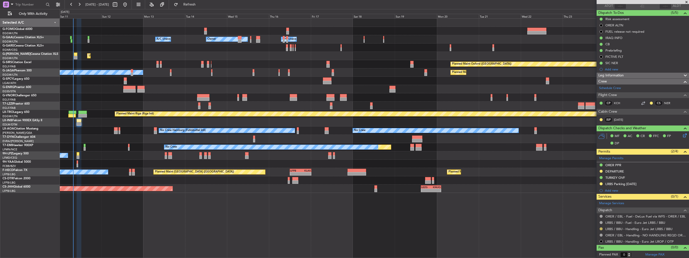
click at [601, 228] on button at bounding box center [601, 228] width 3 height 3
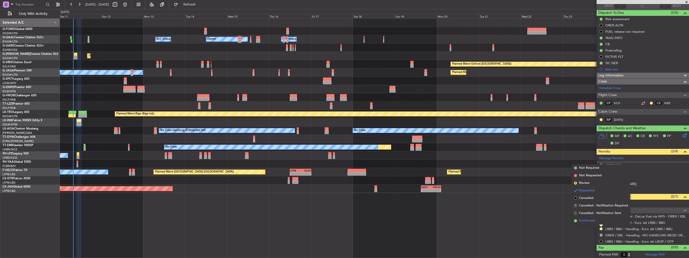
click at [592, 221] on span "Confirmed" at bounding box center [587, 220] width 16 height 5
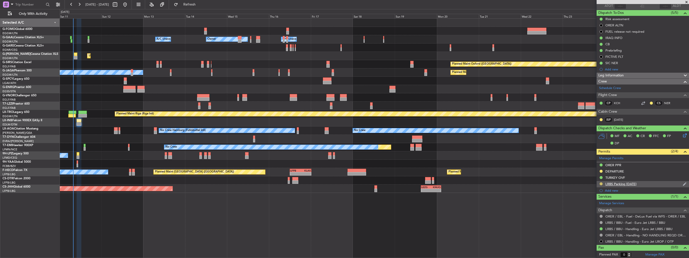
click at [601, 184] on button at bounding box center [601, 183] width 3 height 3
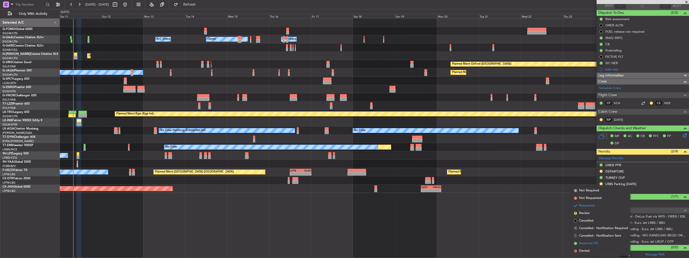
click at [588, 243] on span "Received OK" at bounding box center [588, 243] width 19 height 5
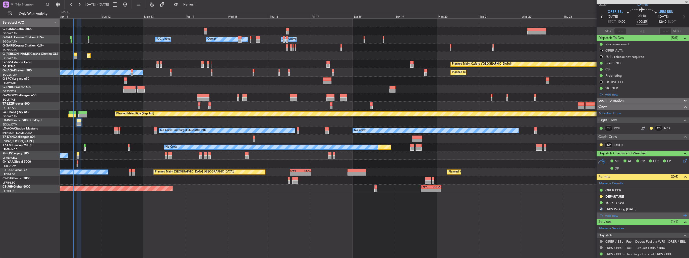
scroll to position [0, 0]
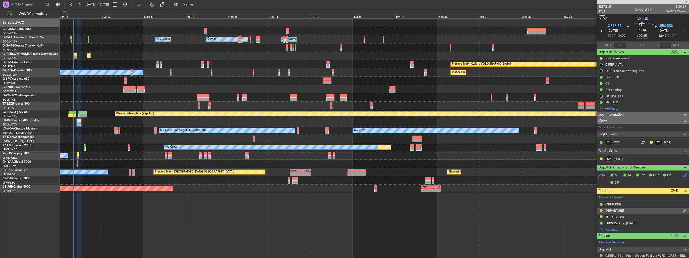
click at [600, 211] on mat-tooltip-component "Requested" at bounding box center [601, 217] width 23 height 13
click at [602, 209] on button at bounding box center [601, 210] width 3 height 3
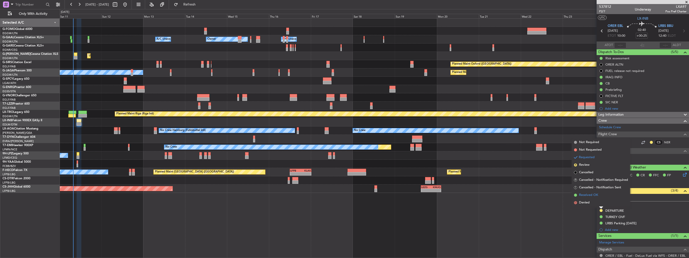
click at [592, 194] on span "Received OK" at bounding box center [588, 194] width 19 height 5
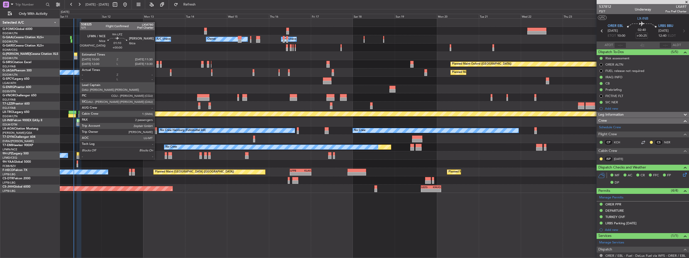
click at [77, 154] on div at bounding box center [78, 154] width 3 height 4
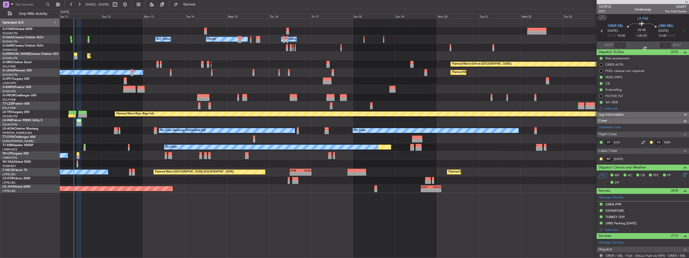
type input "2"
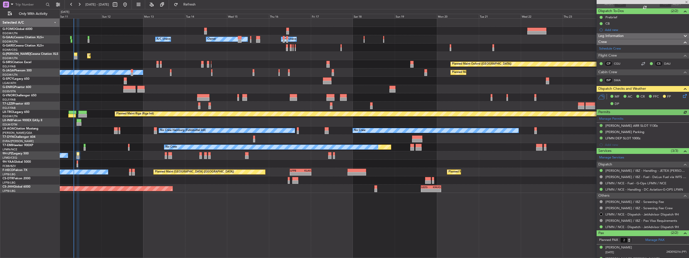
scroll to position [49, 0]
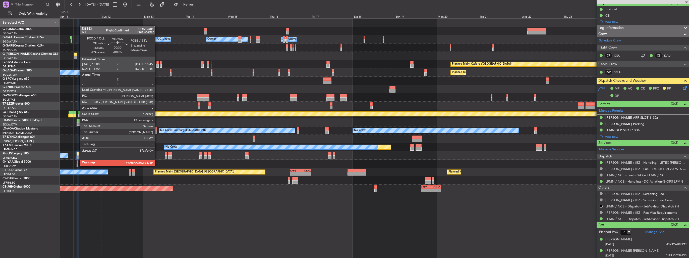
click at [77, 165] on div at bounding box center [78, 165] width 2 height 4
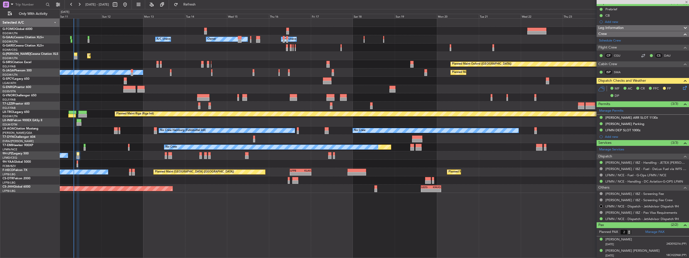
type input "-00:05"
type input "13"
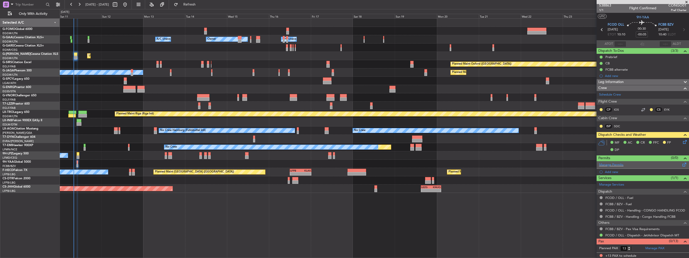
scroll to position [0, 0]
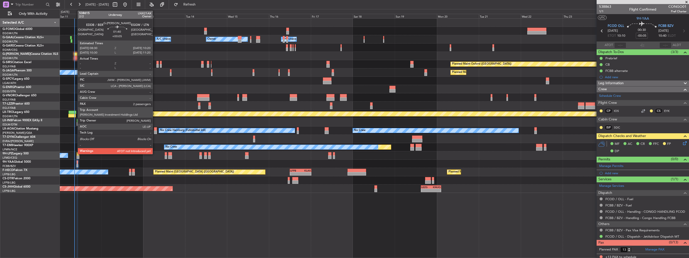
click at [75, 57] on div at bounding box center [75, 58] width 3 height 4
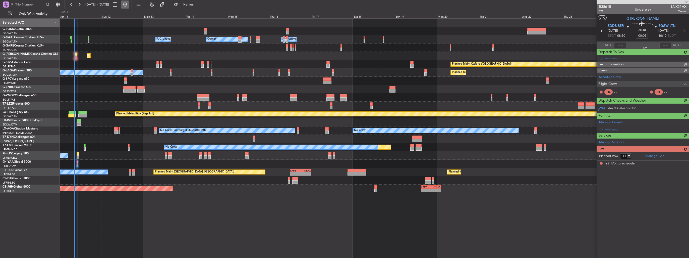
type input "+00:05"
type input "2"
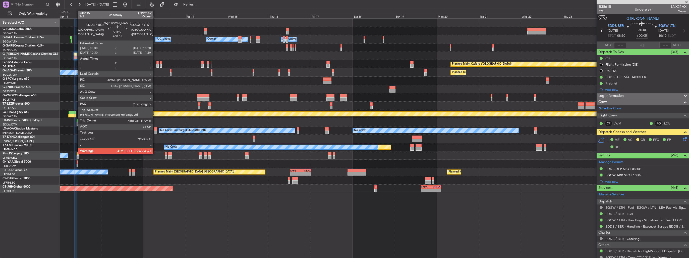
click at [75, 56] on div at bounding box center [75, 58] width 3 height 4
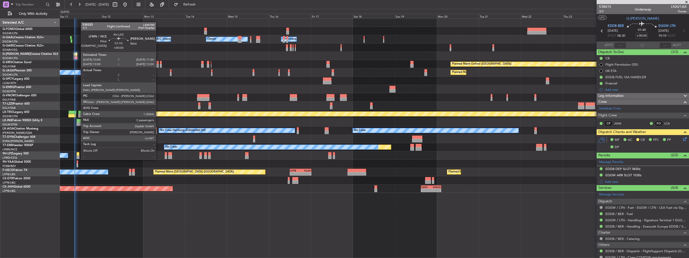
click at [78, 154] on div at bounding box center [78, 154] width 3 height 4
